Goal: Task Accomplishment & Management: Manage account settings

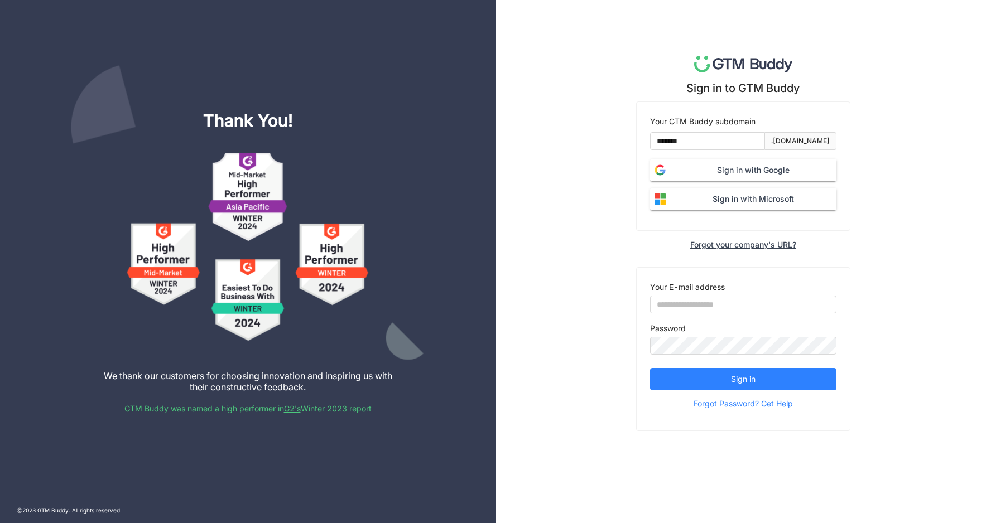
click at [725, 173] on span "Sign in with Google" at bounding box center [753, 170] width 166 height 12
click at [805, 169] on span "Sign in with Google" at bounding box center [753, 170] width 166 height 12
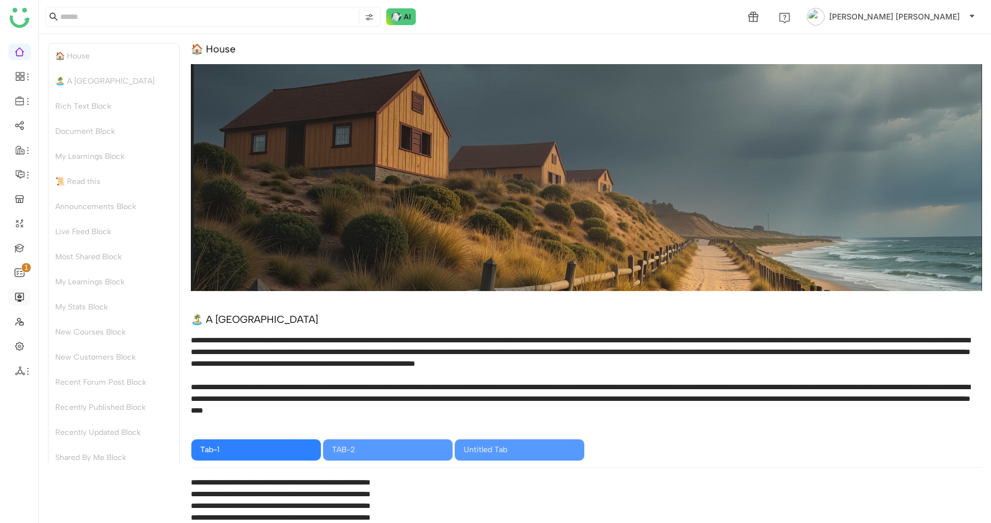
click at [15, 292] on link at bounding box center [20, 296] width 10 height 9
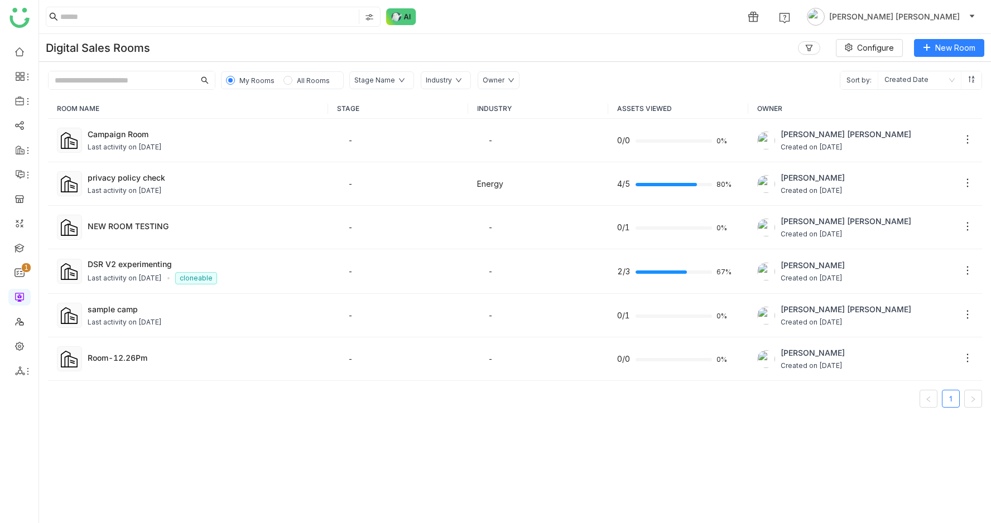
click at [292, 84] on span "All Rooms" at bounding box center [313, 80] width 42 height 12
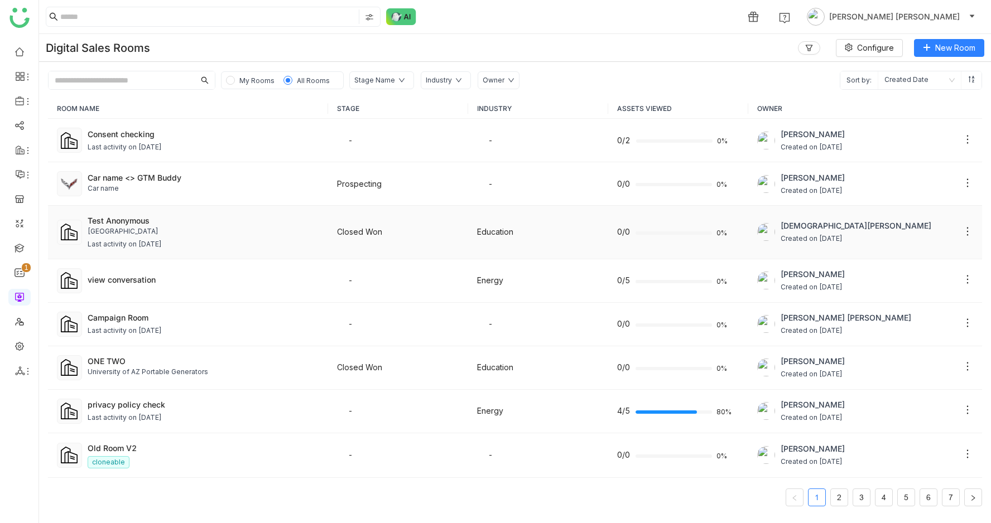
click at [283, 229] on div "[GEOGRAPHIC_DATA]" at bounding box center [204, 231] width 232 height 11
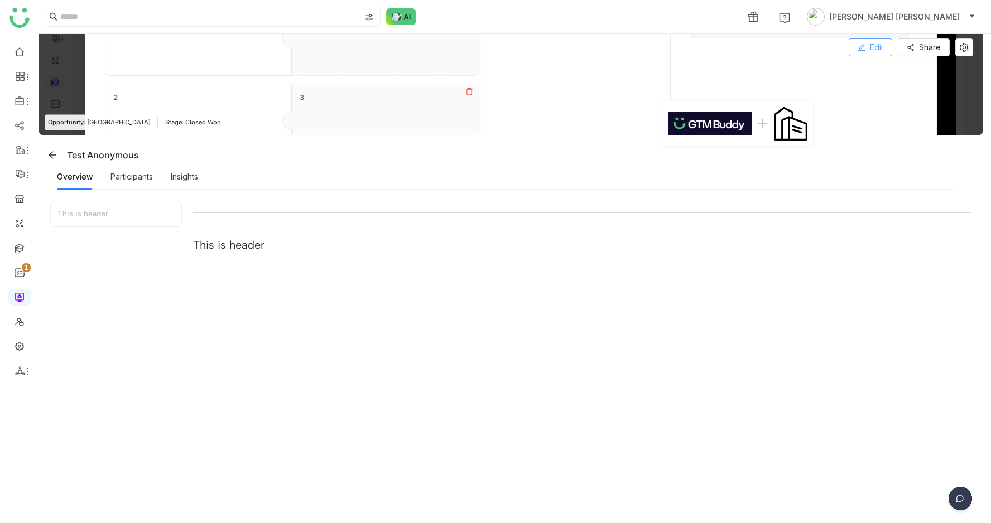
click at [874, 49] on button "Edit" at bounding box center [870, 47] width 44 height 18
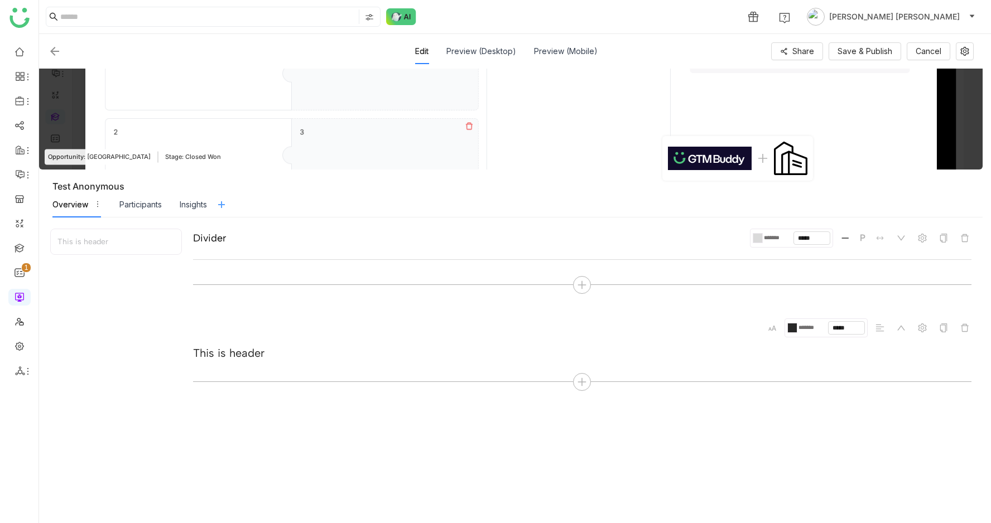
click at [225, 207] on icon at bounding box center [221, 204] width 9 height 9
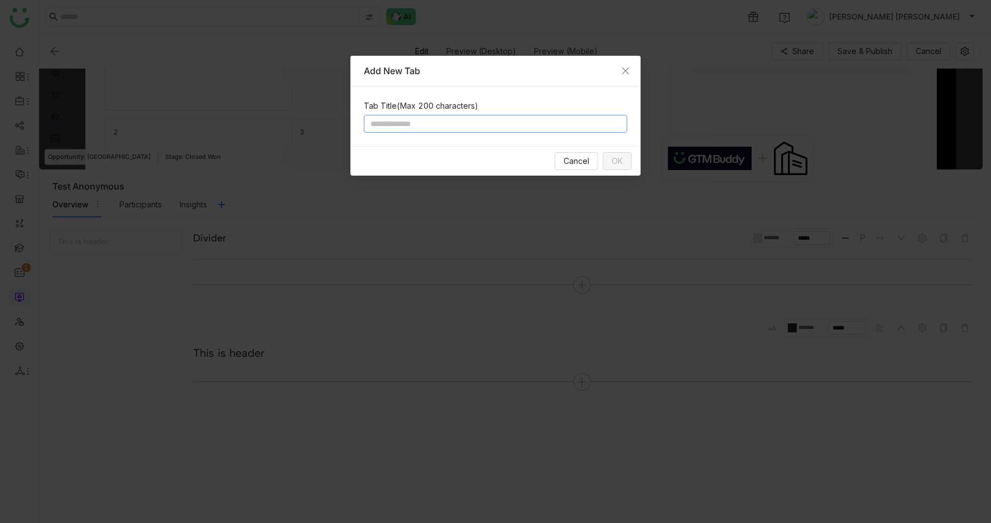
click at [433, 131] on input at bounding box center [495, 124] width 263 height 18
type input "**********"
click at [626, 166] on button "OK" at bounding box center [616, 161] width 29 height 18
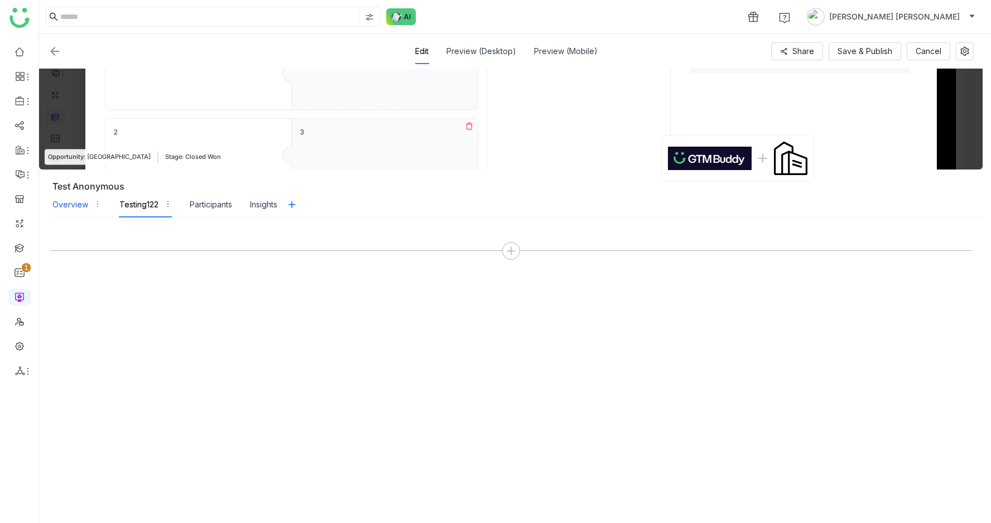
click at [75, 204] on div "Overview" at bounding box center [70, 205] width 36 height 12
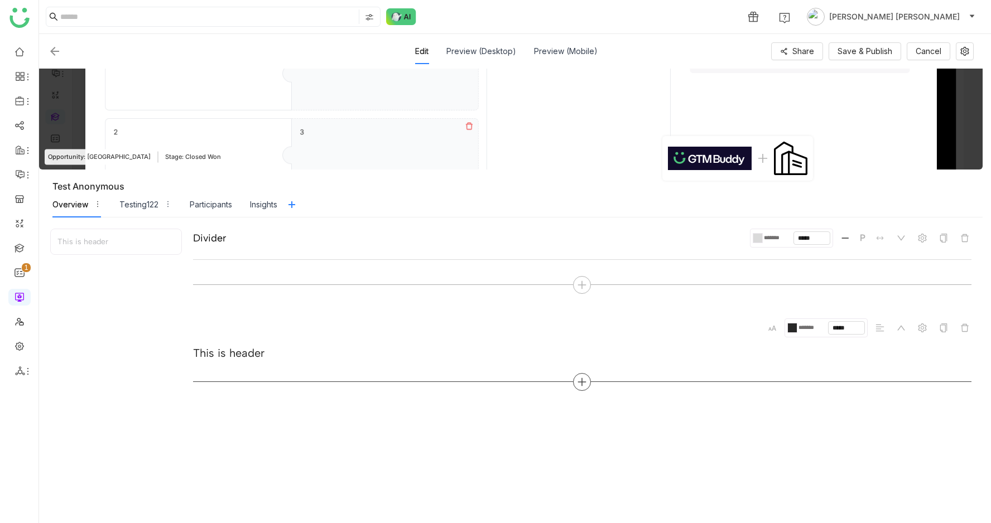
click at [585, 377] on icon at bounding box center [582, 382] width 10 height 10
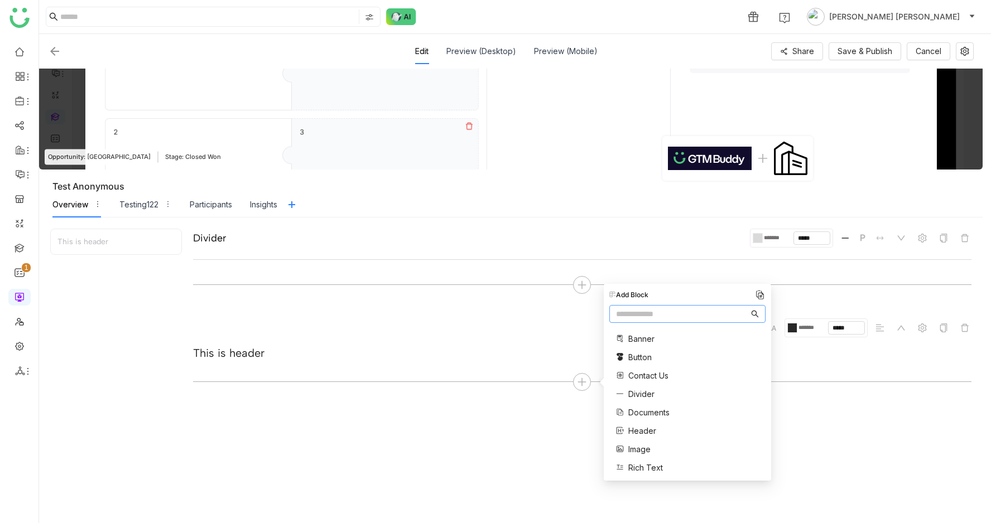
click at [665, 413] on span "Documents" at bounding box center [648, 413] width 41 height 12
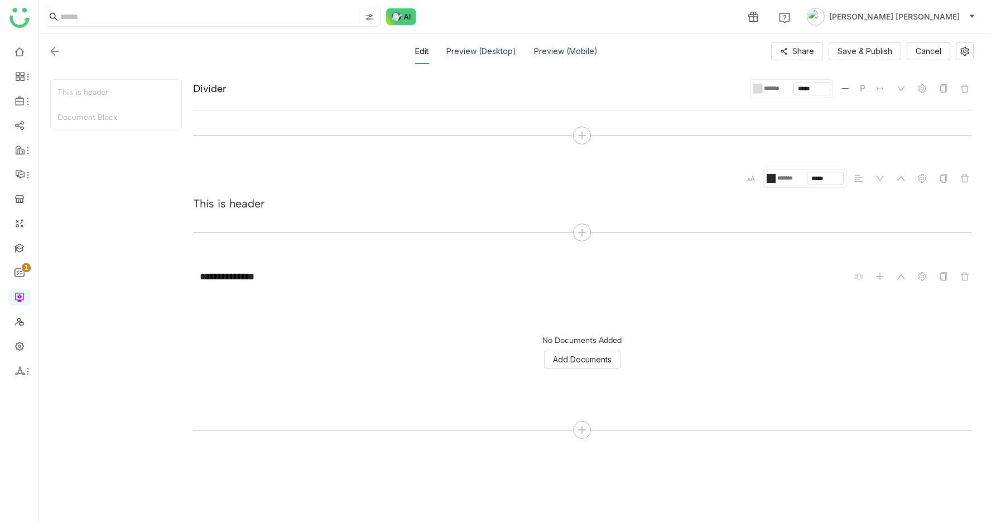
scroll to position [150, 0]
click at [969, 50] on icon at bounding box center [964, 51] width 9 height 9
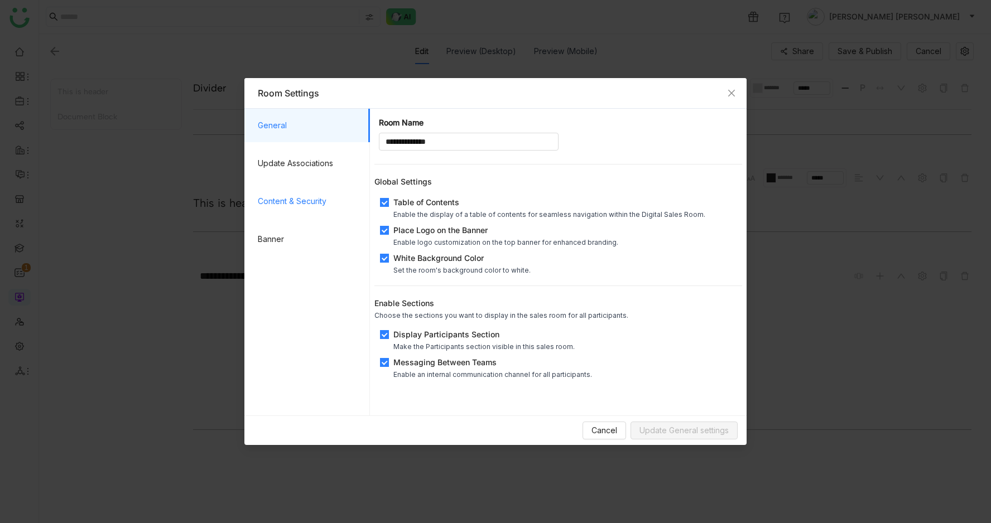
click at [297, 204] on span "Content & Security" at bounding box center [309, 201] width 103 height 33
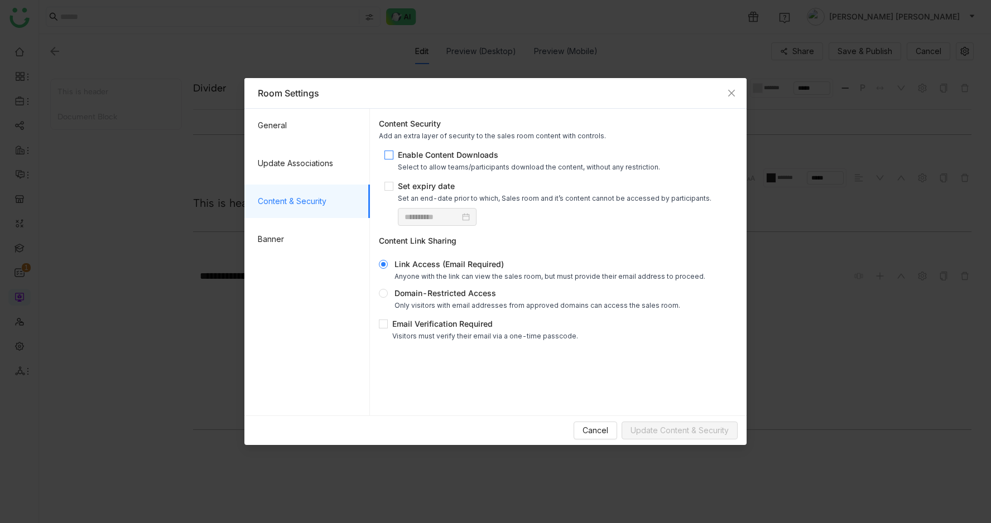
click at [445, 160] on div "Enable Content Downloads" at bounding box center [529, 155] width 262 height 12
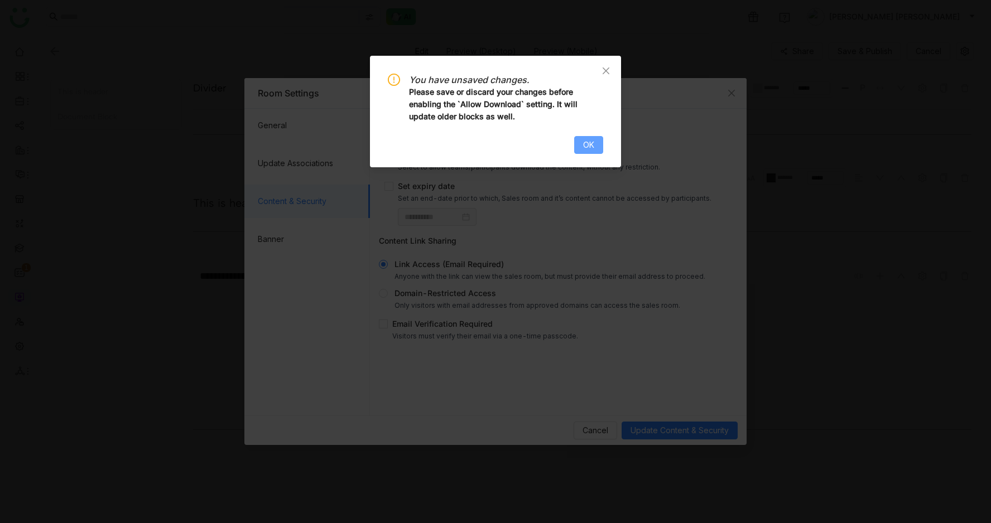
click at [587, 148] on span "OK" at bounding box center [588, 145] width 11 height 12
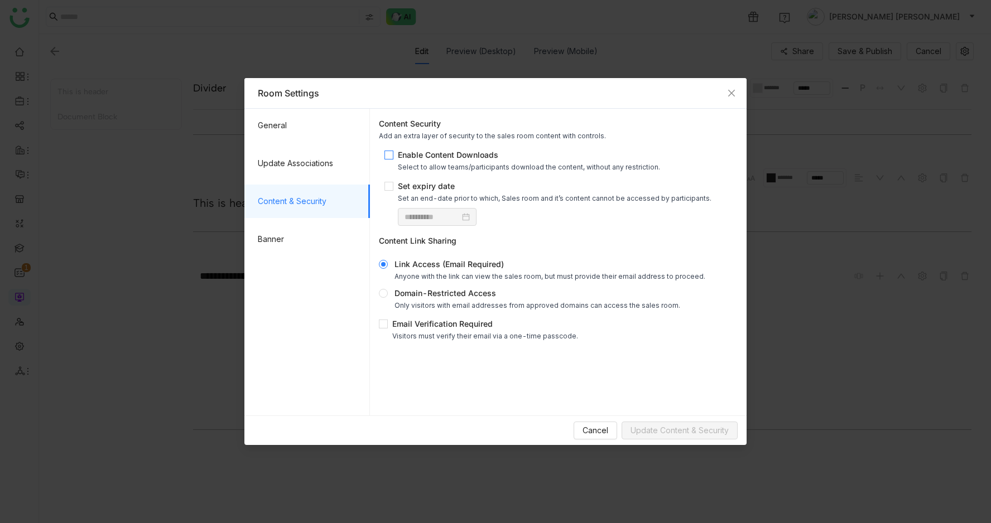
click at [439, 152] on div "Enable Content Downloads" at bounding box center [529, 155] width 262 height 12
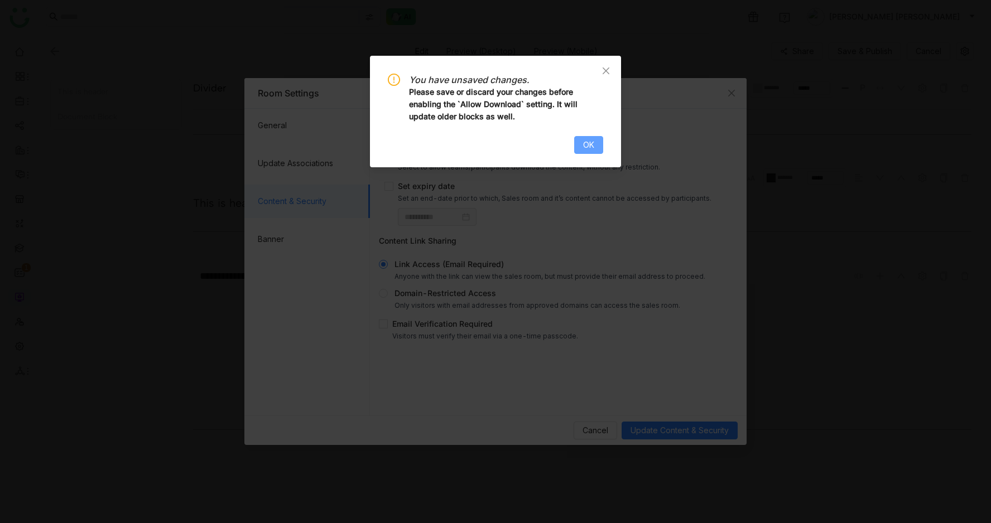
click at [583, 146] on span "OK" at bounding box center [588, 145] width 11 height 12
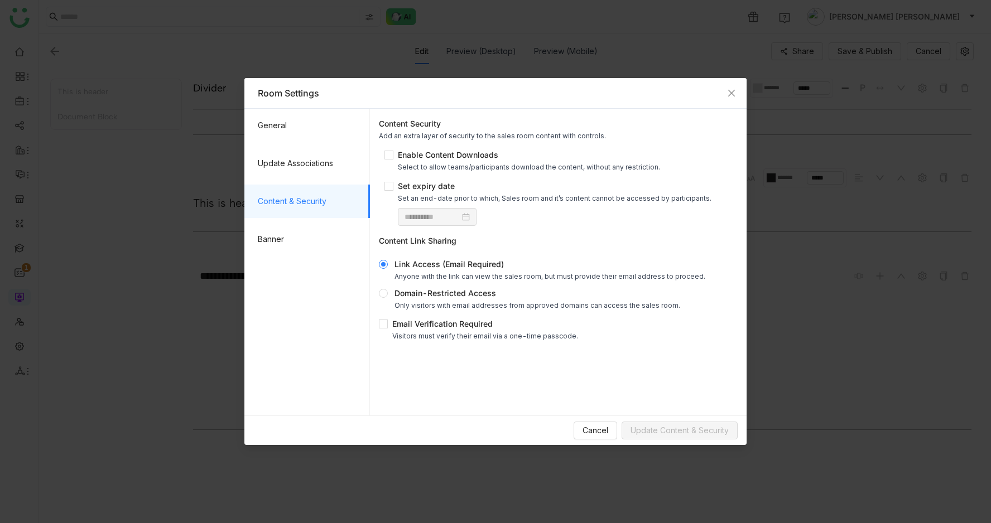
click at [589, 421] on div "Cancel Update Content & Security" at bounding box center [495, 431] width 502 height 30
click at [589, 426] on span "Cancel" at bounding box center [595, 431] width 26 height 12
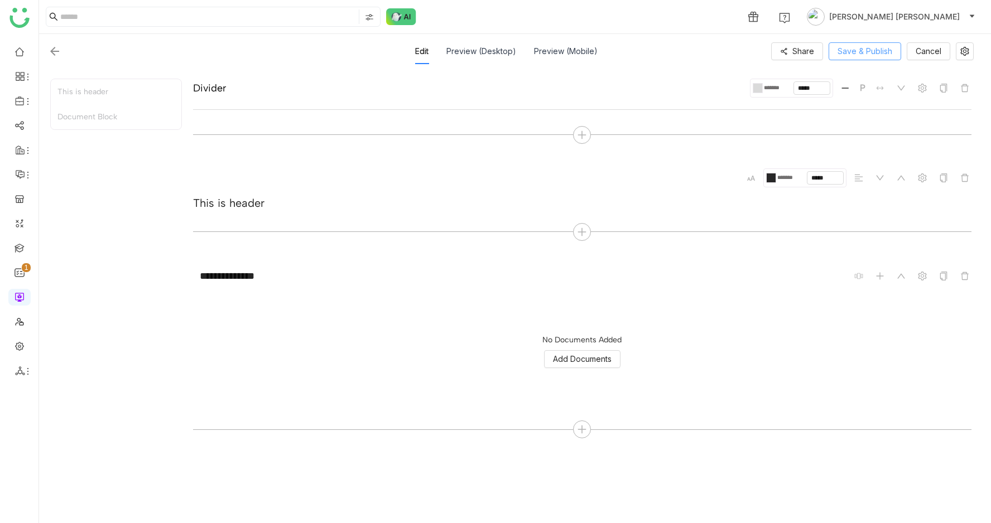
click at [879, 54] on span "Save & Publish" at bounding box center [864, 51] width 55 height 12
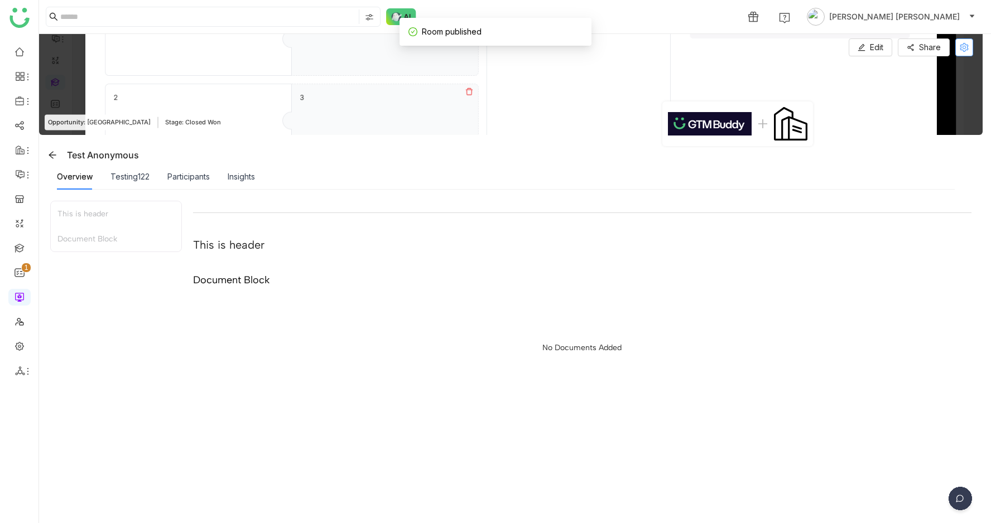
click at [969, 55] on button at bounding box center [964, 47] width 18 height 18
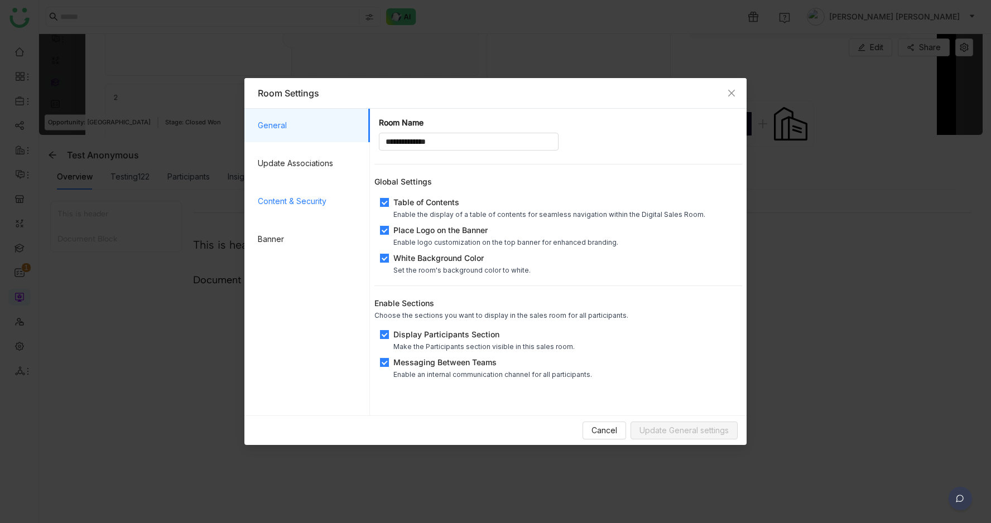
click at [293, 213] on span "Content & Security" at bounding box center [309, 201] width 103 height 33
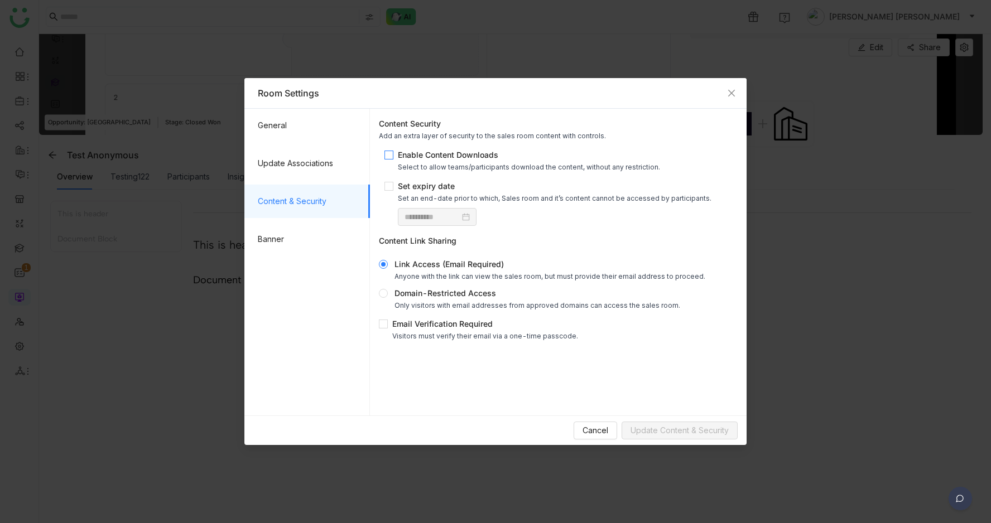
click at [472, 156] on div "Enable Content Downloads" at bounding box center [529, 155] width 262 height 12
click at [685, 432] on span "Update Content & Security" at bounding box center [679, 431] width 98 height 12
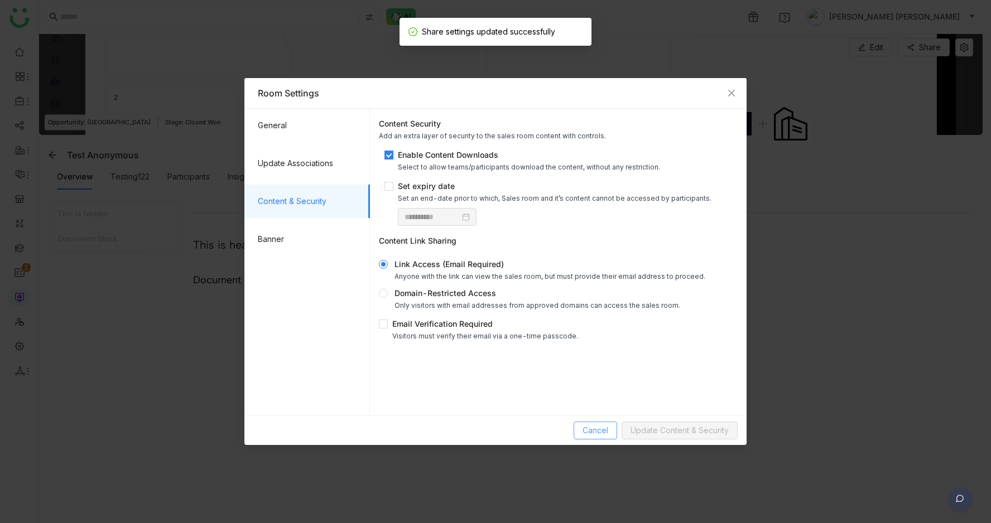
click at [587, 435] on span "Cancel" at bounding box center [595, 431] width 26 height 12
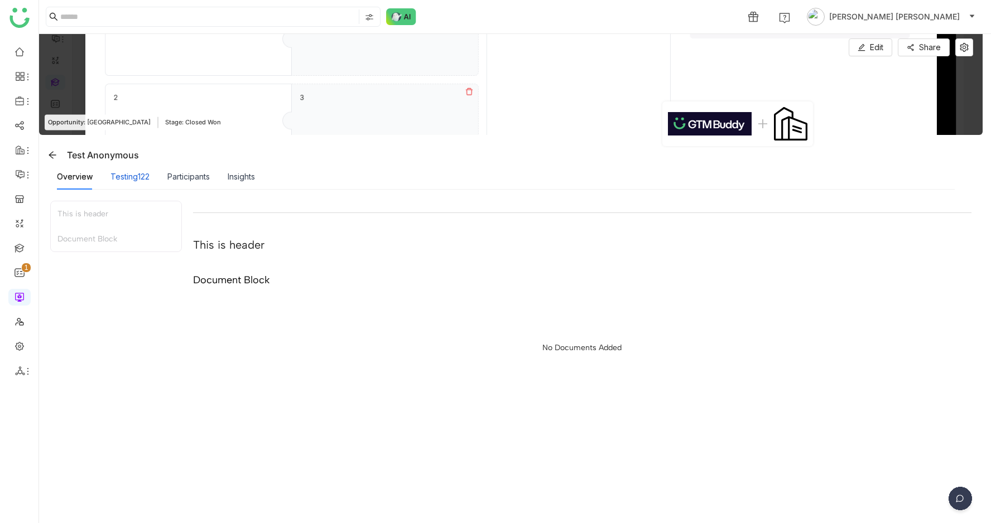
click at [143, 176] on div "Testing122" at bounding box center [129, 177] width 39 height 12
click at [881, 50] on span "Edit" at bounding box center [876, 47] width 13 height 12
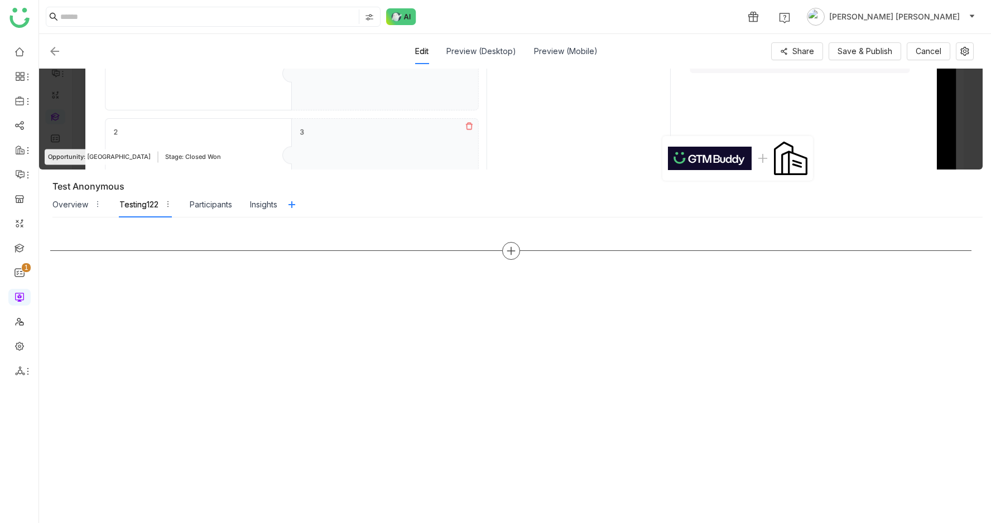
click at [510, 249] on icon at bounding box center [511, 251] width 10 height 10
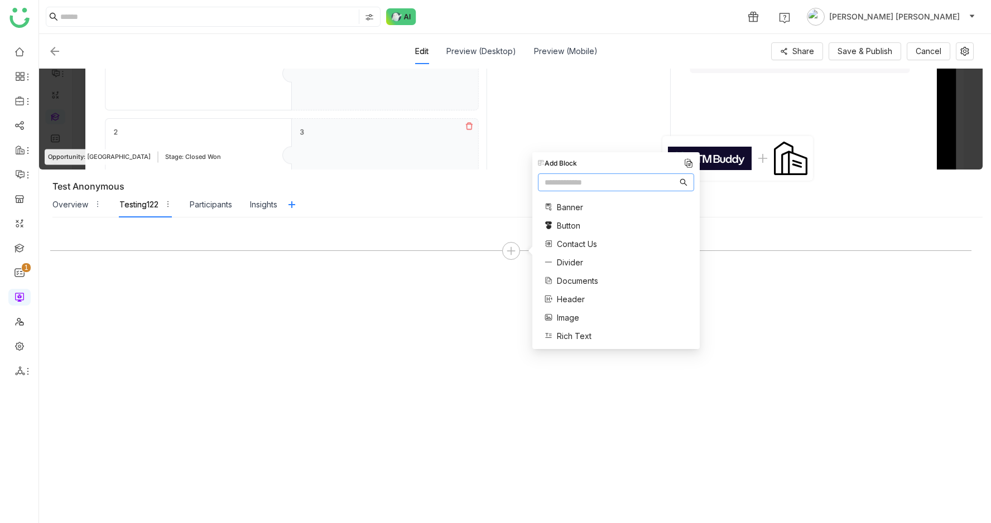
click at [572, 275] on span "Documents" at bounding box center [577, 281] width 41 height 12
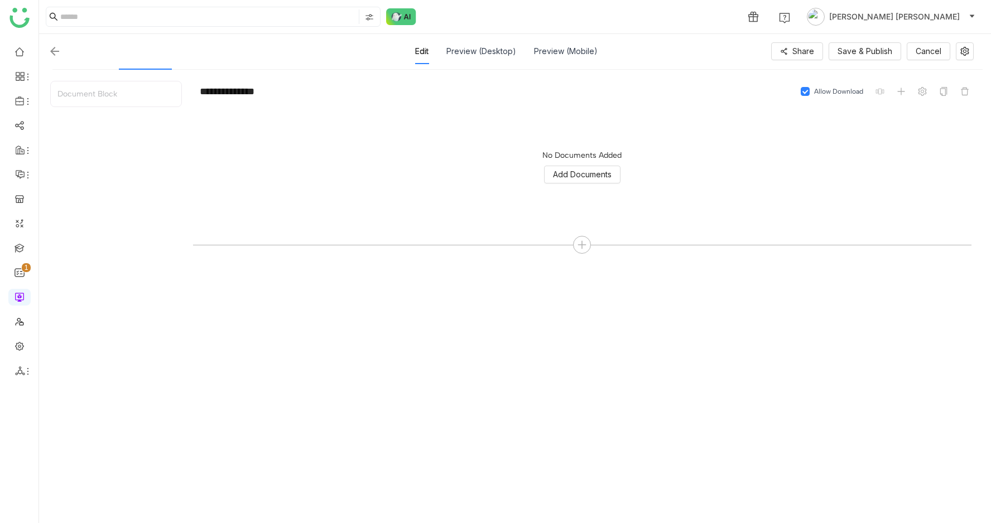
scroll to position [148, 0]
click at [585, 236] on div at bounding box center [582, 245] width 18 height 18
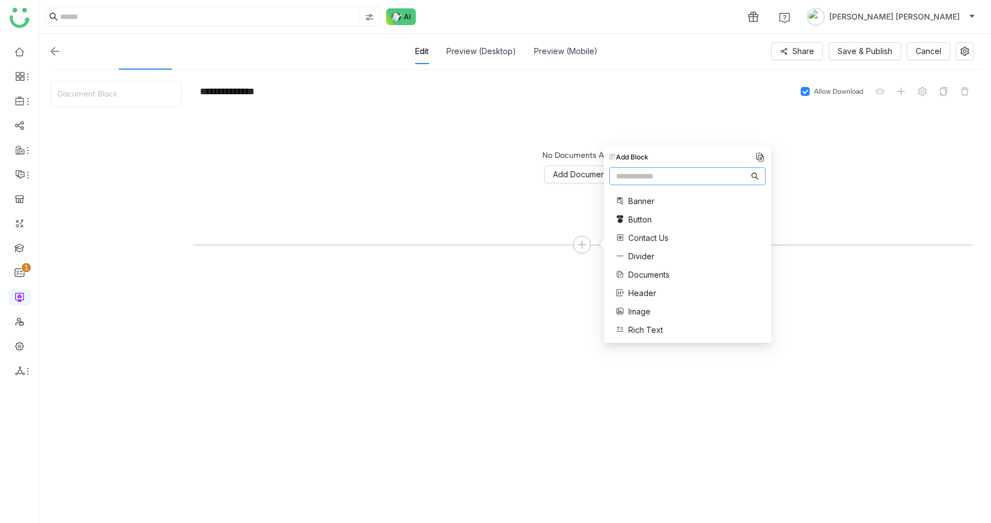
click at [638, 312] on span "Image" at bounding box center [639, 312] width 22 height 12
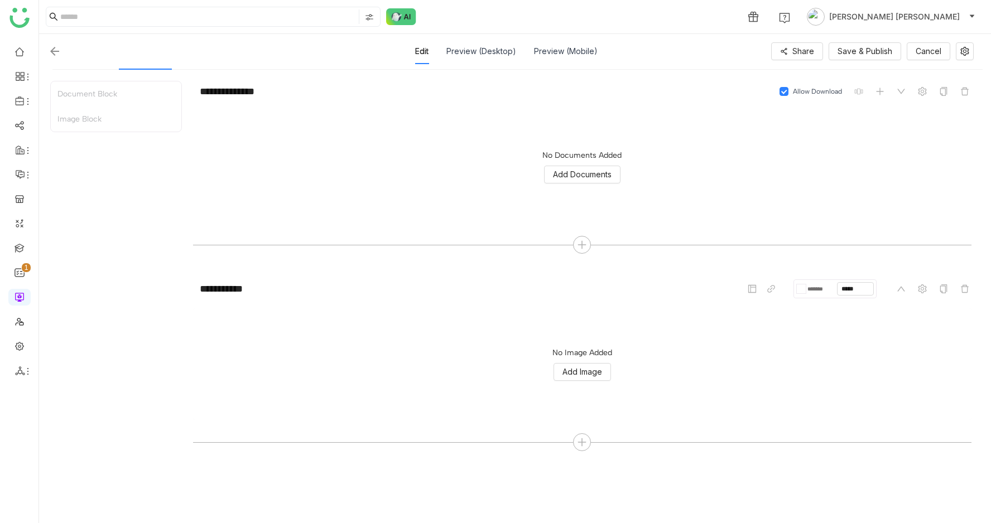
scroll to position [150, 0]
click at [582, 441] on icon at bounding box center [582, 440] width 10 height 10
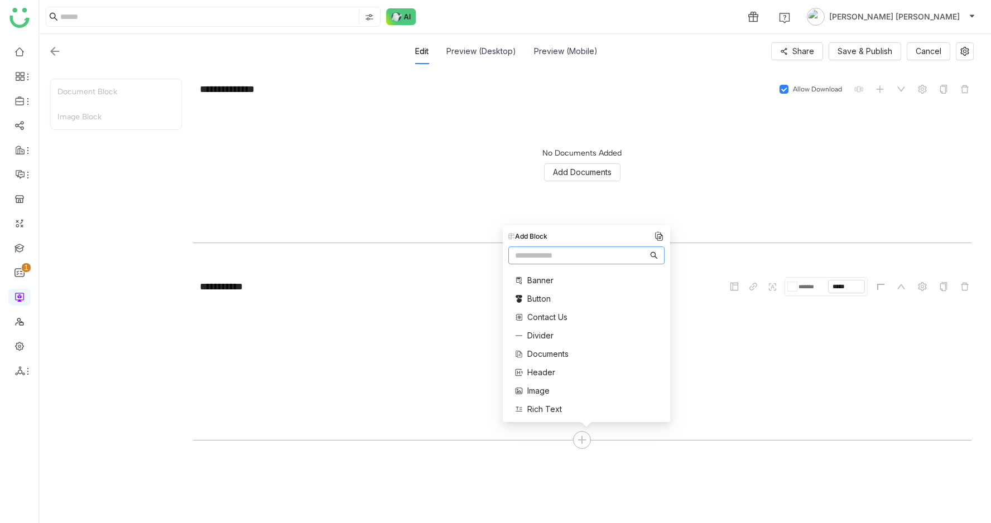
click at [538, 283] on span "Banner" at bounding box center [540, 280] width 26 height 12
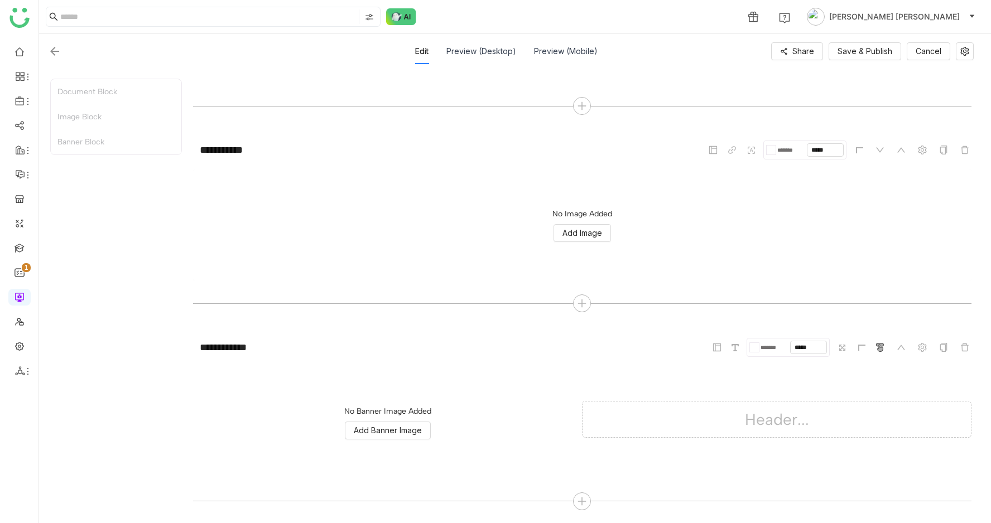
scroll to position [0, 0]
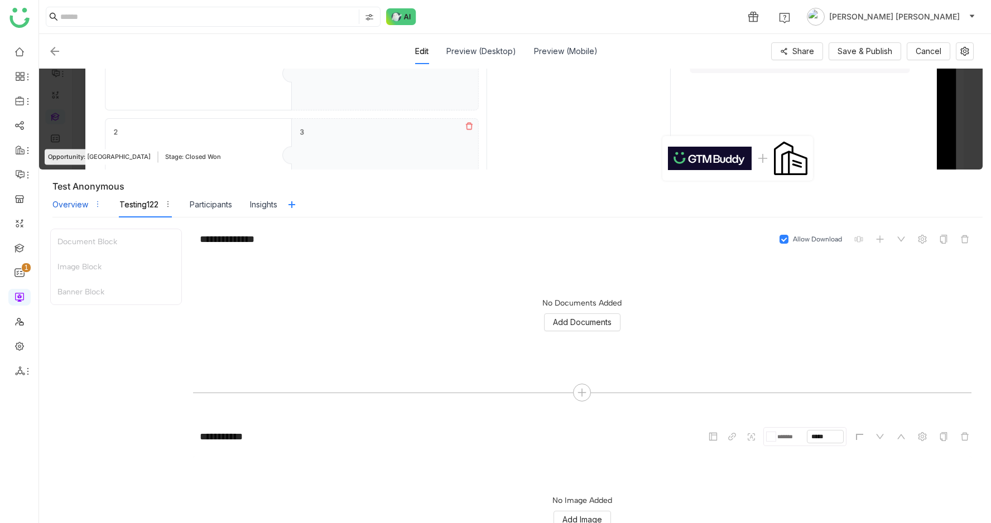
click at [75, 199] on div "Overview" at bounding box center [70, 205] width 36 height 12
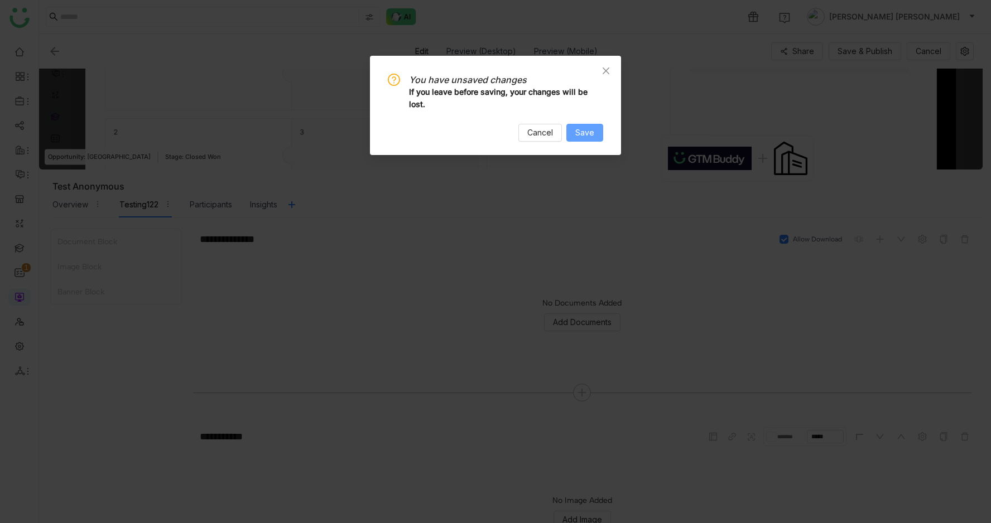
click at [575, 133] on button "Save" at bounding box center [584, 133] width 37 height 18
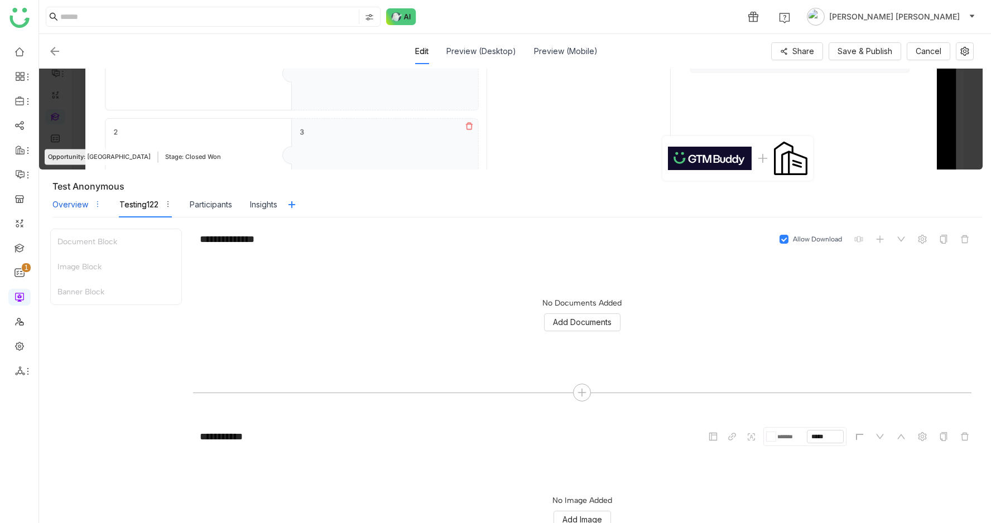
click at [62, 209] on div "Overview" at bounding box center [70, 205] width 36 height 12
